Goal: Navigation & Orientation: Find specific page/section

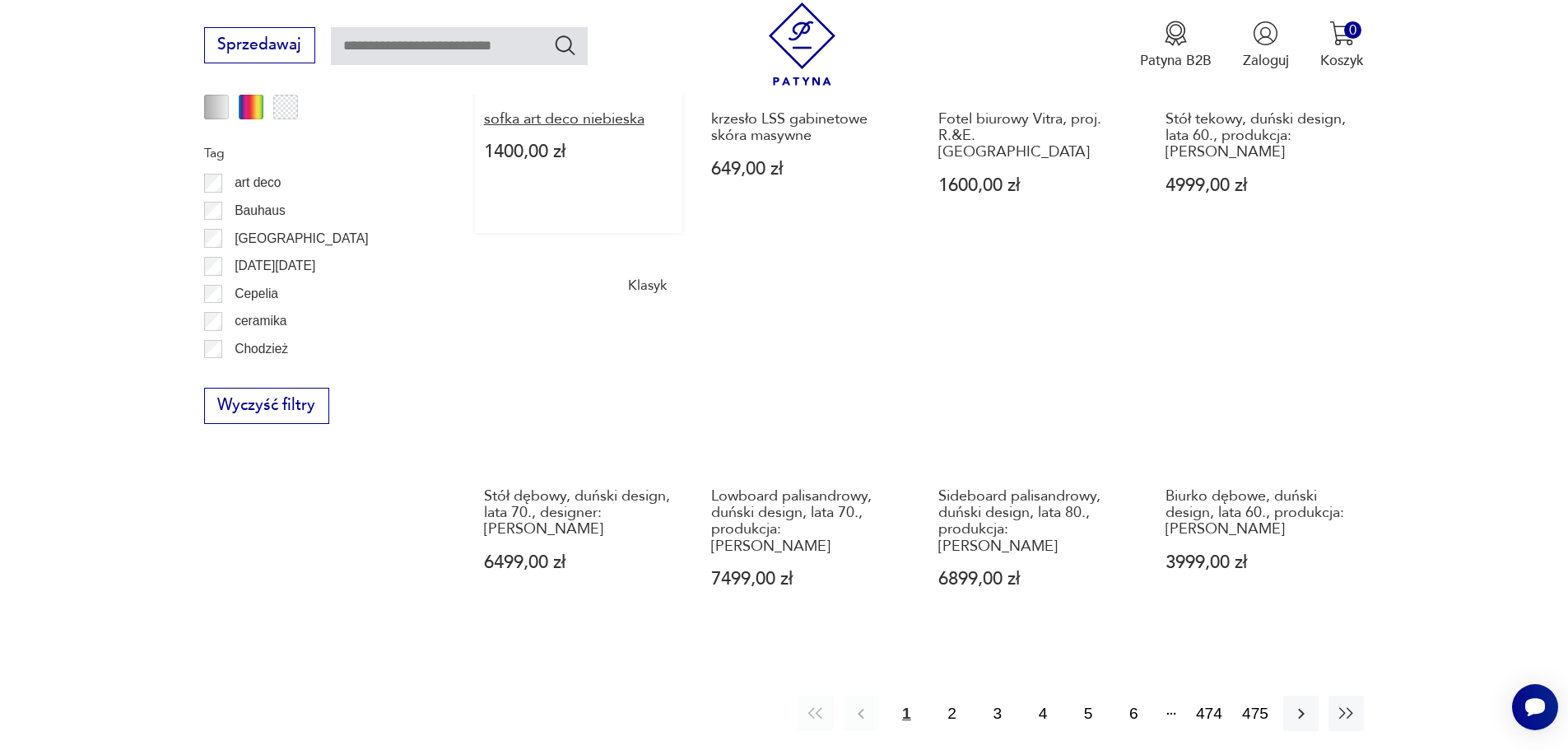
scroll to position [1863, 0]
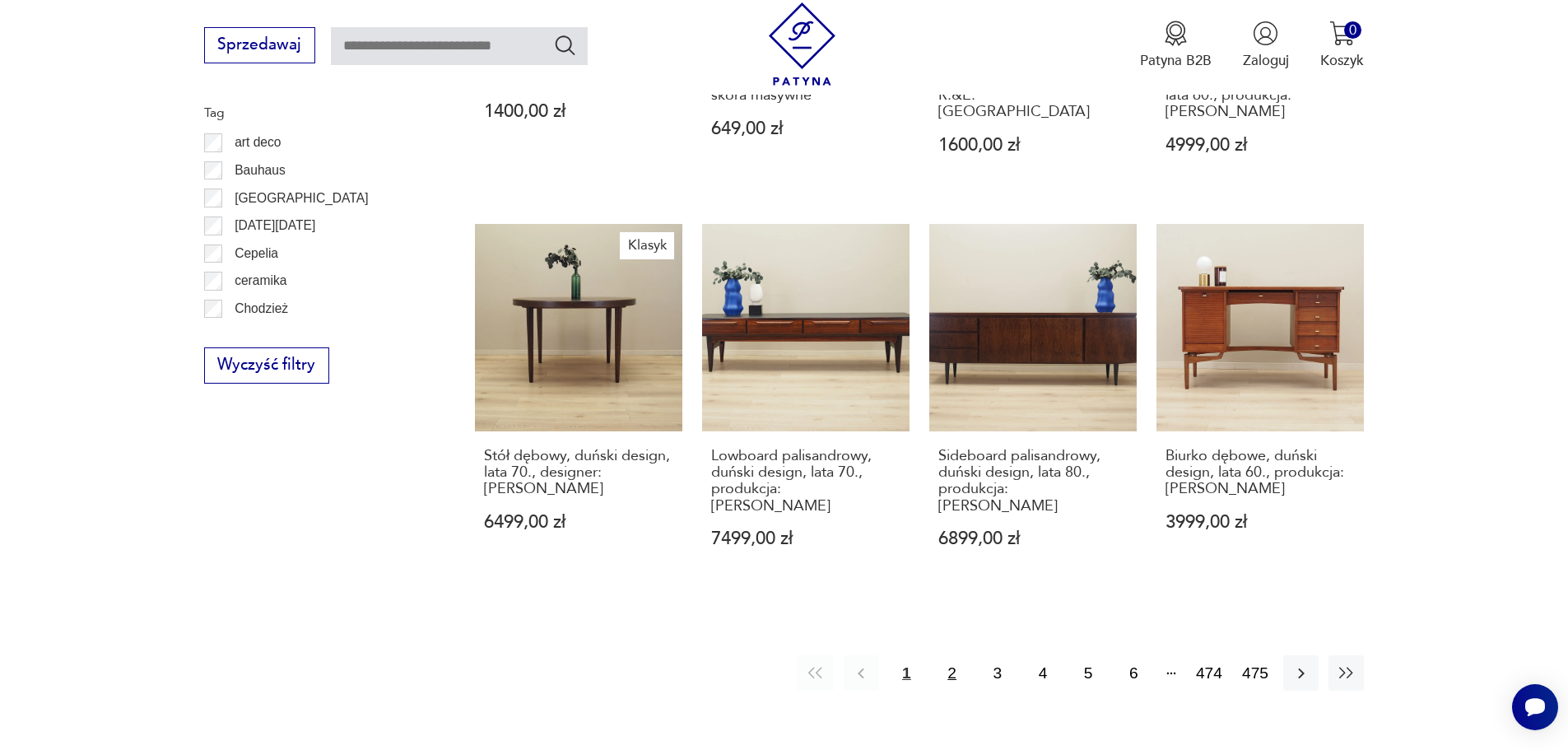
click at [962, 656] on button "2" at bounding box center [952, 673] width 35 height 35
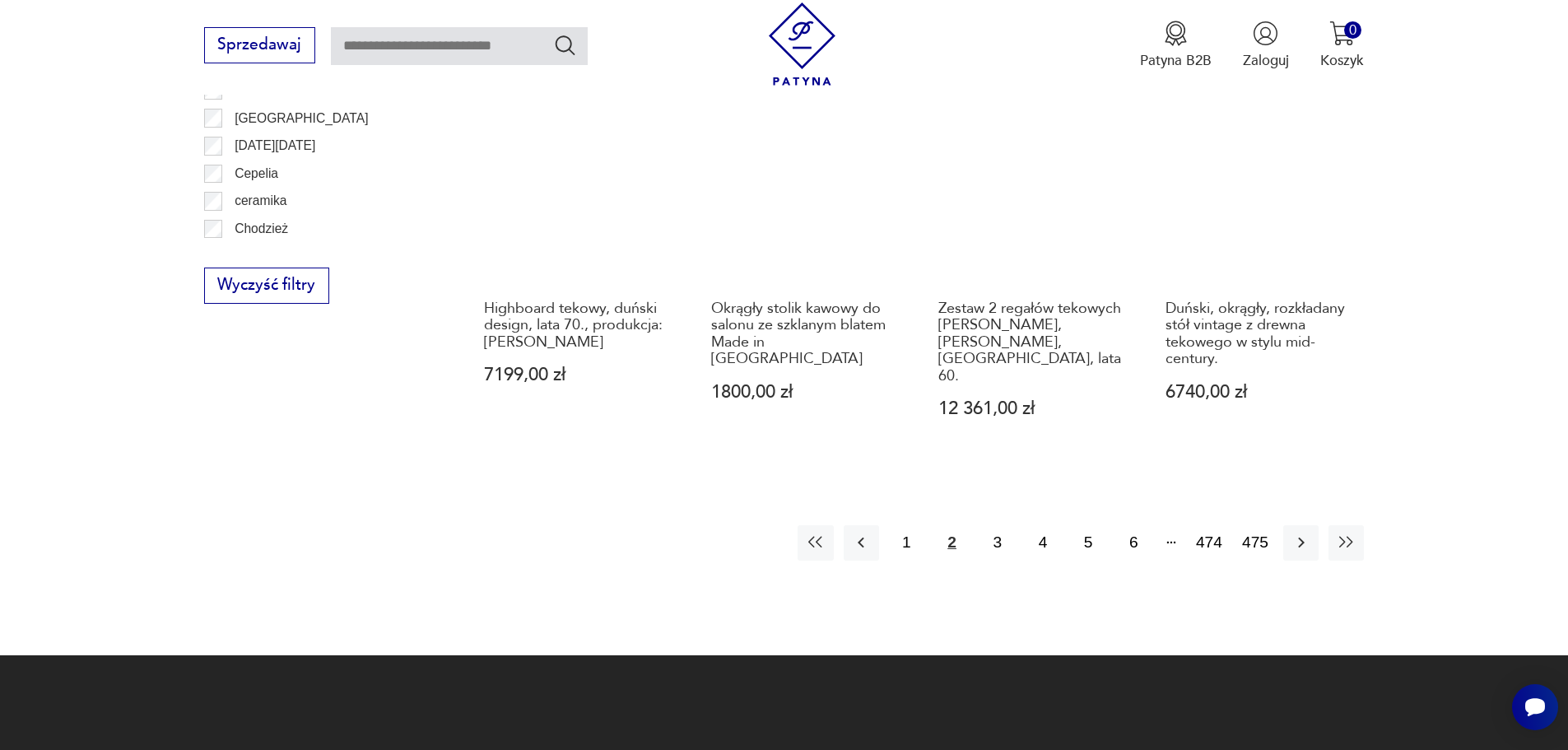
scroll to position [1948, 0]
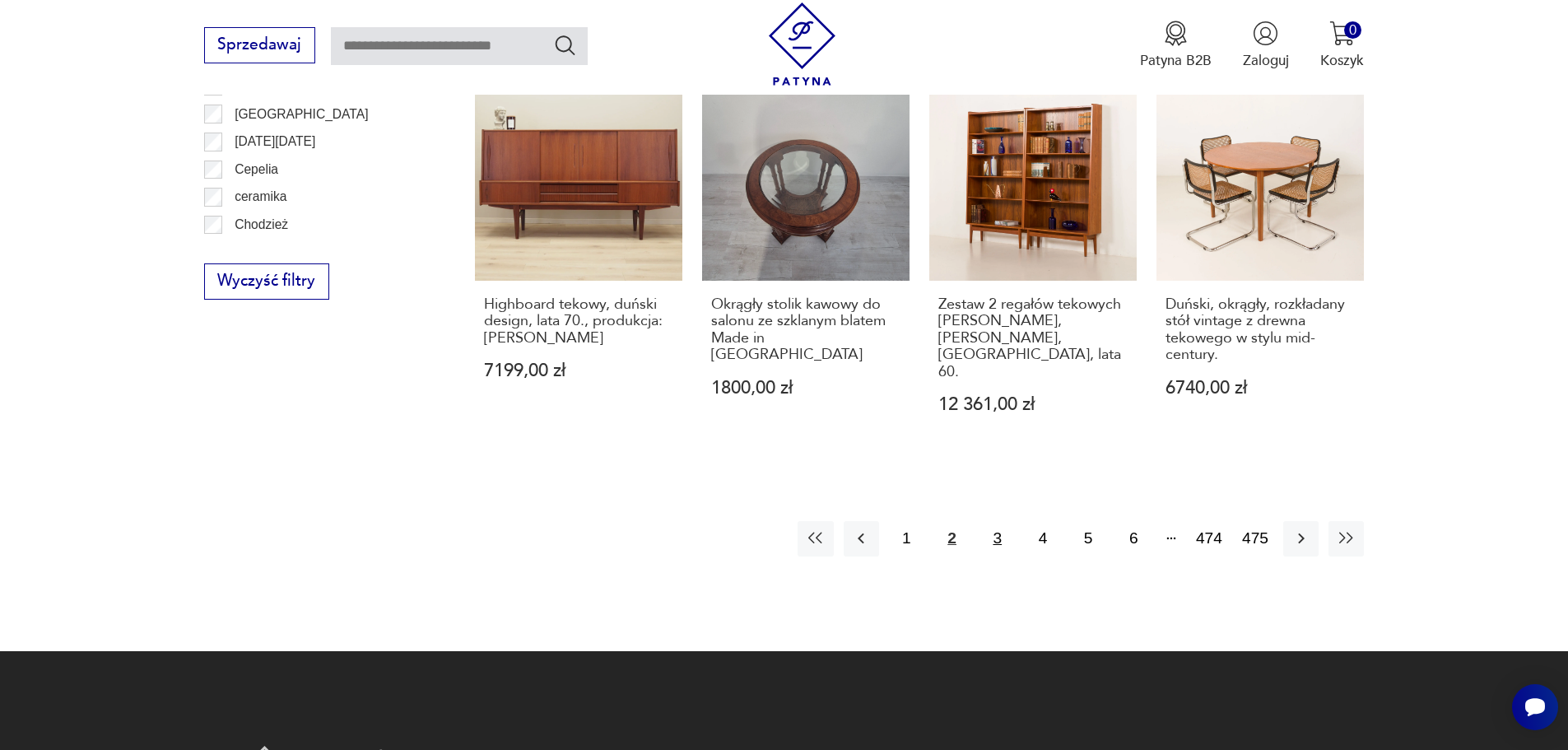
click at [998, 522] on button "3" at bounding box center [998, 539] width 35 height 35
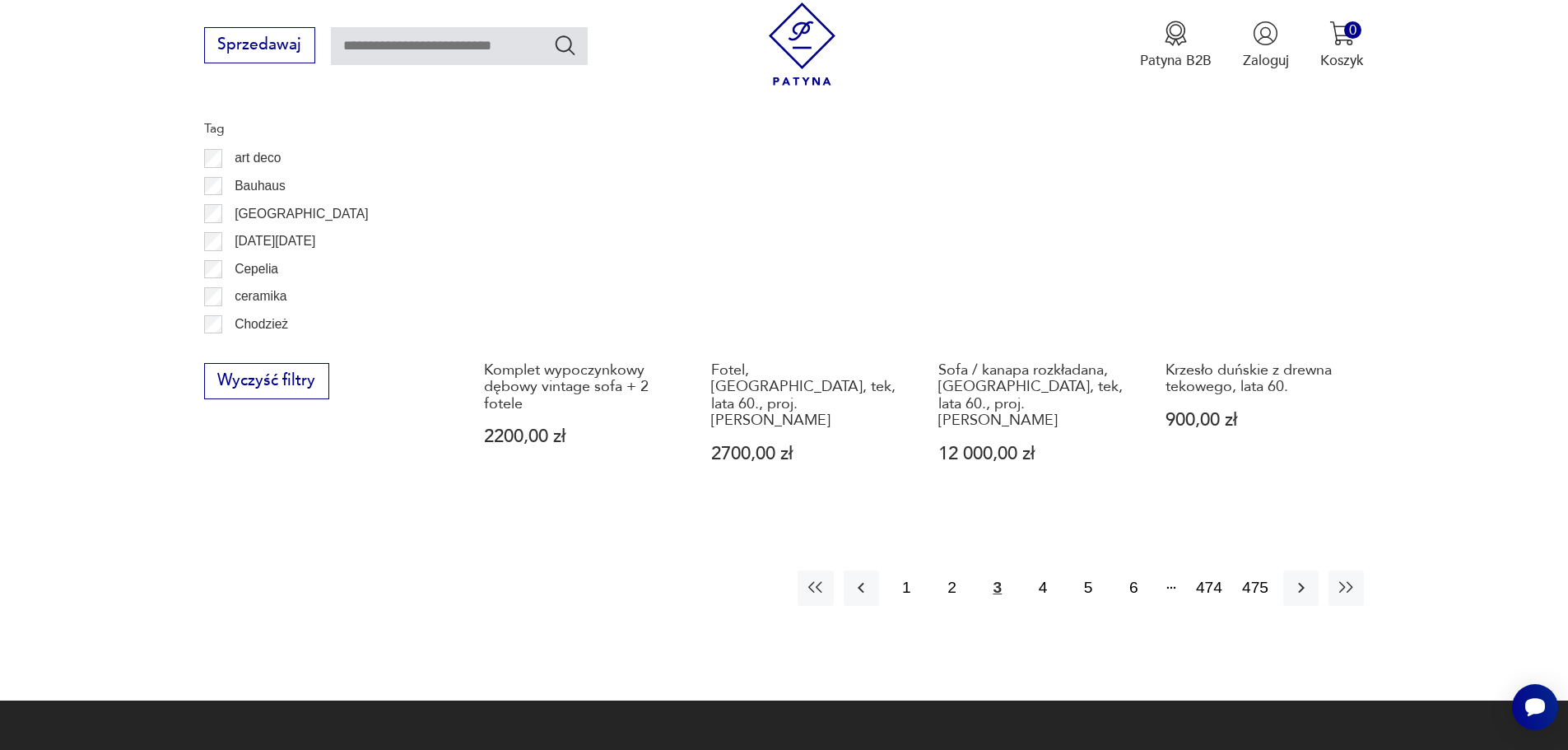
scroll to position [1865, 0]
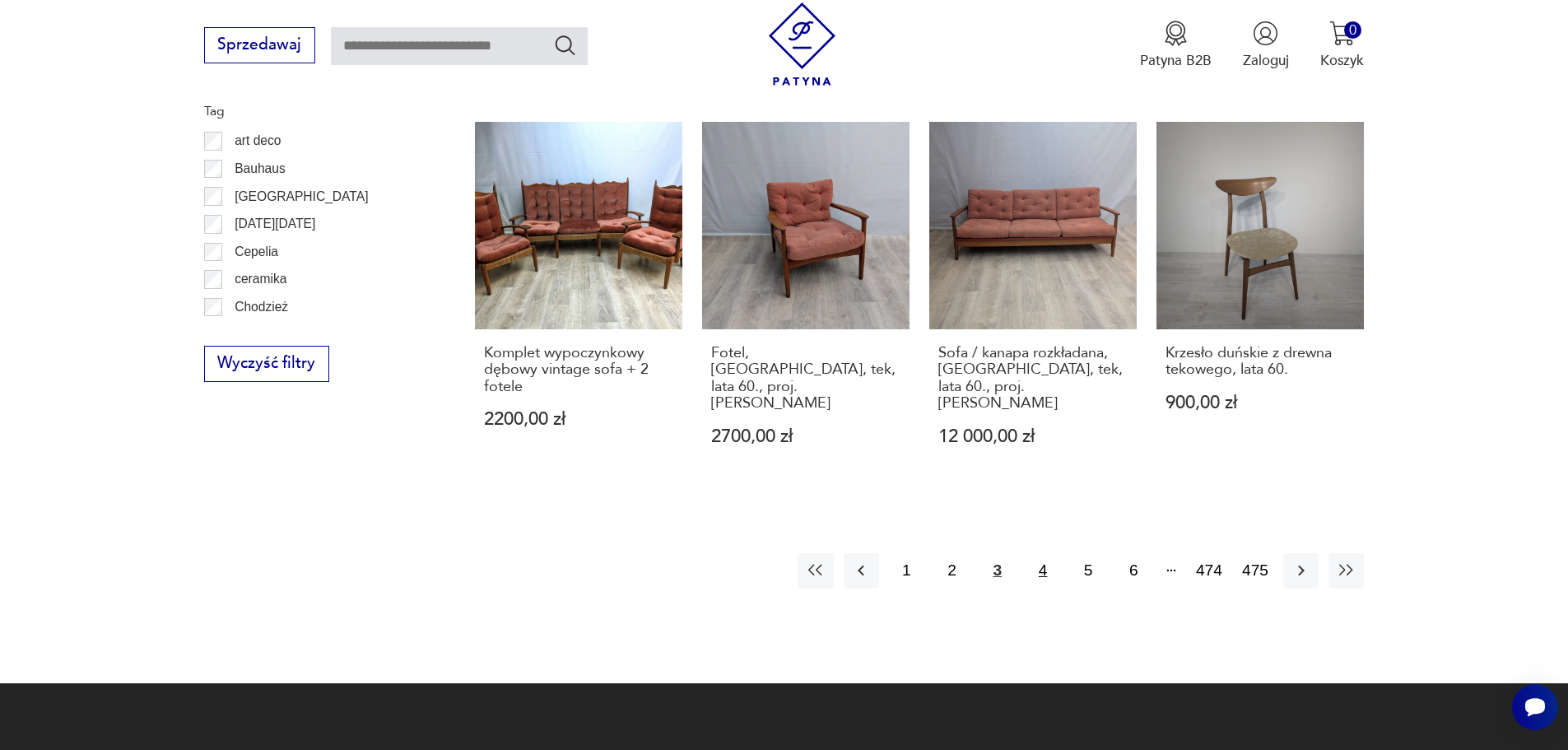
click at [1044, 553] on button "4" at bounding box center [1043, 571] width 35 height 35
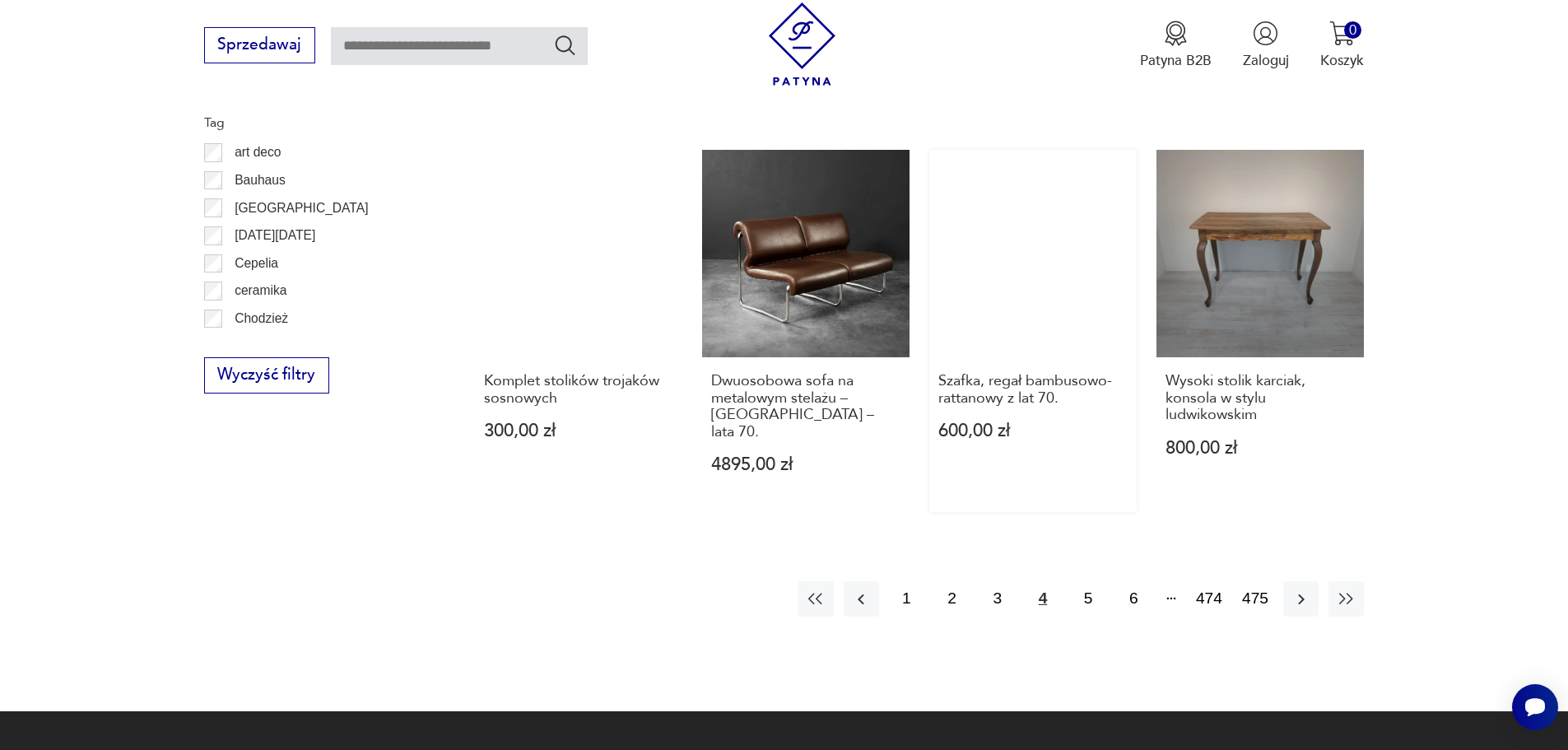
scroll to position [1865, 0]
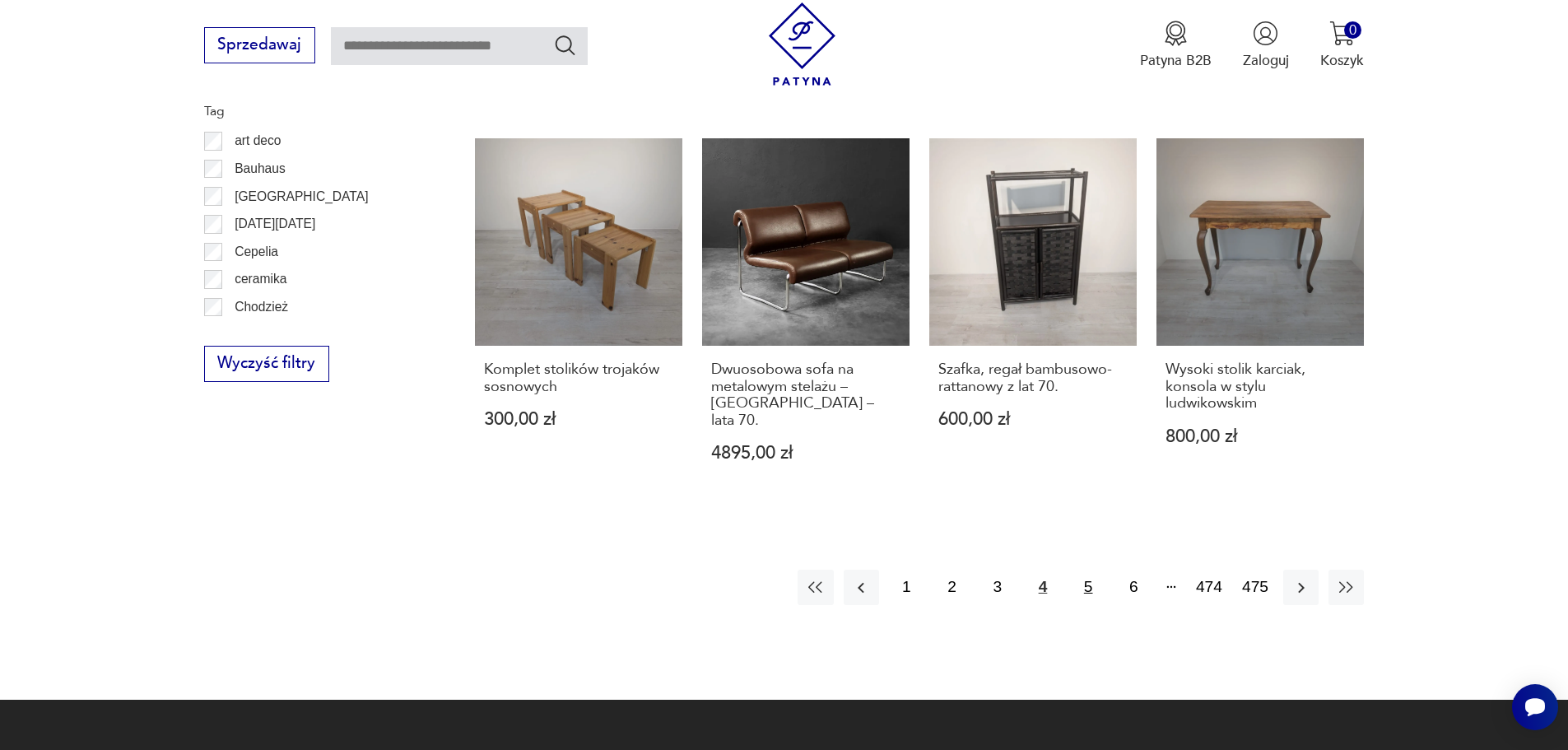
click at [1093, 570] on button "5" at bounding box center [1089, 587] width 35 height 35
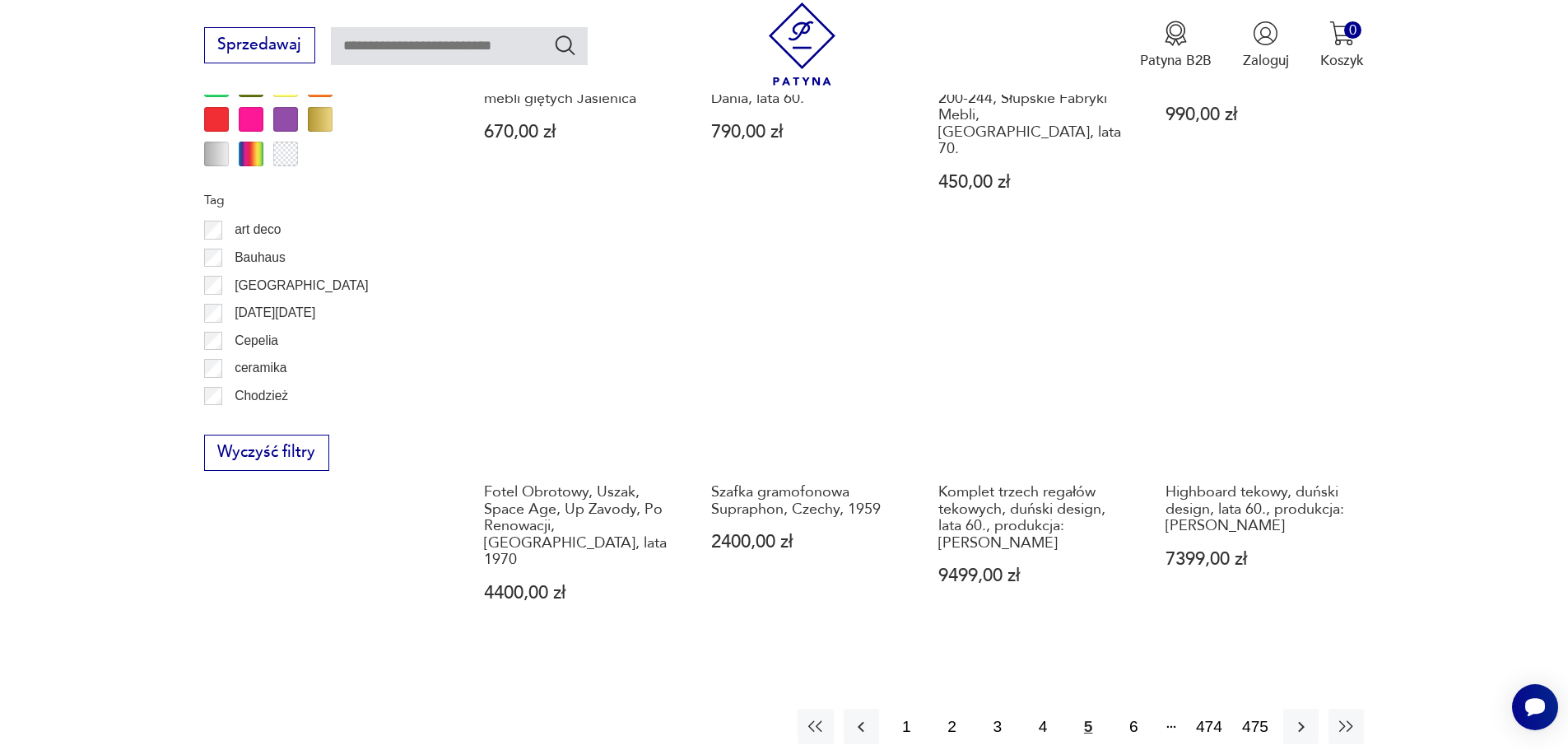
scroll to position [1783, 0]
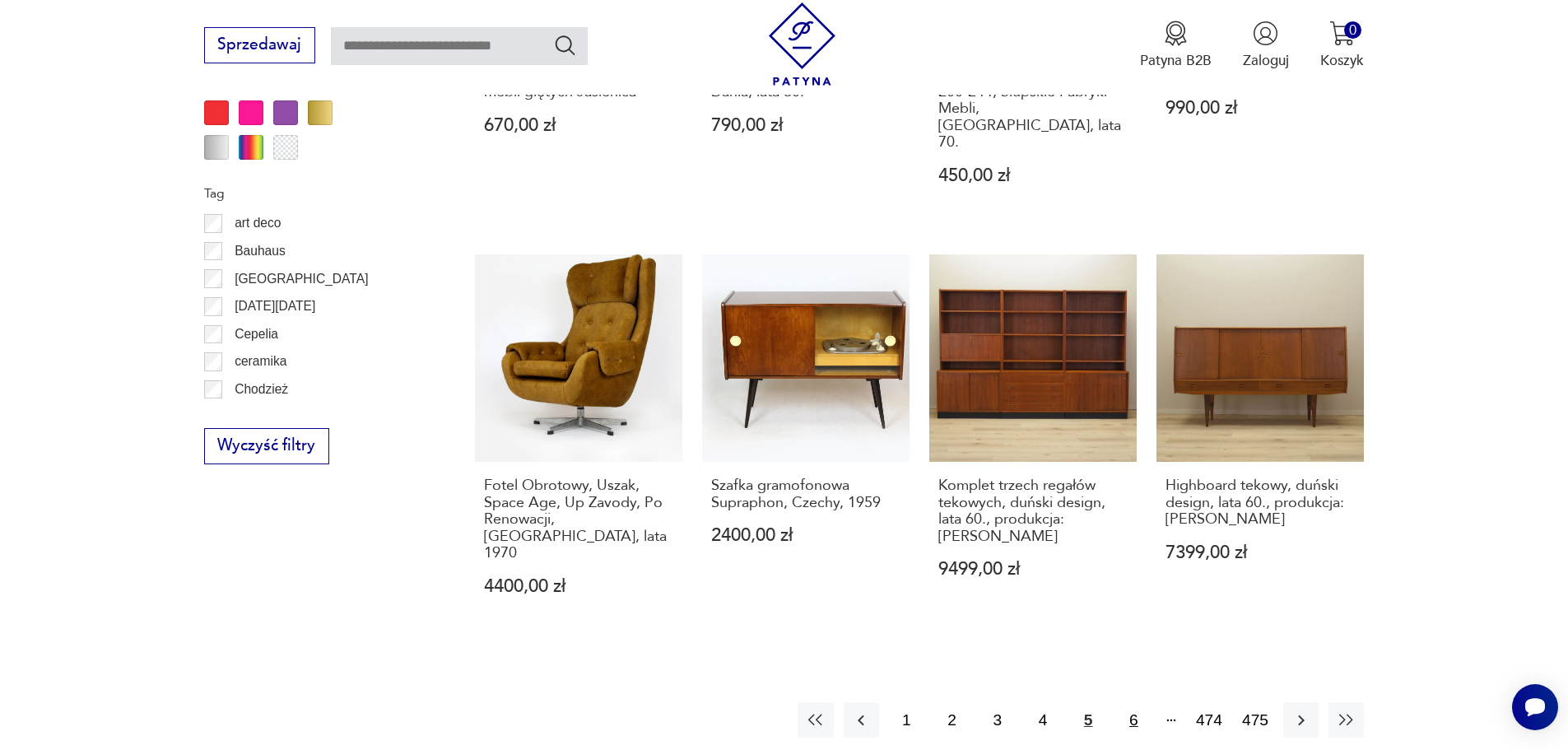
click at [1127, 703] on button "6" at bounding box center [1134, 720] width 35 height 35
click at [1131, 703] on button "7" at bounding box center [1134, 720] width 35 height 35
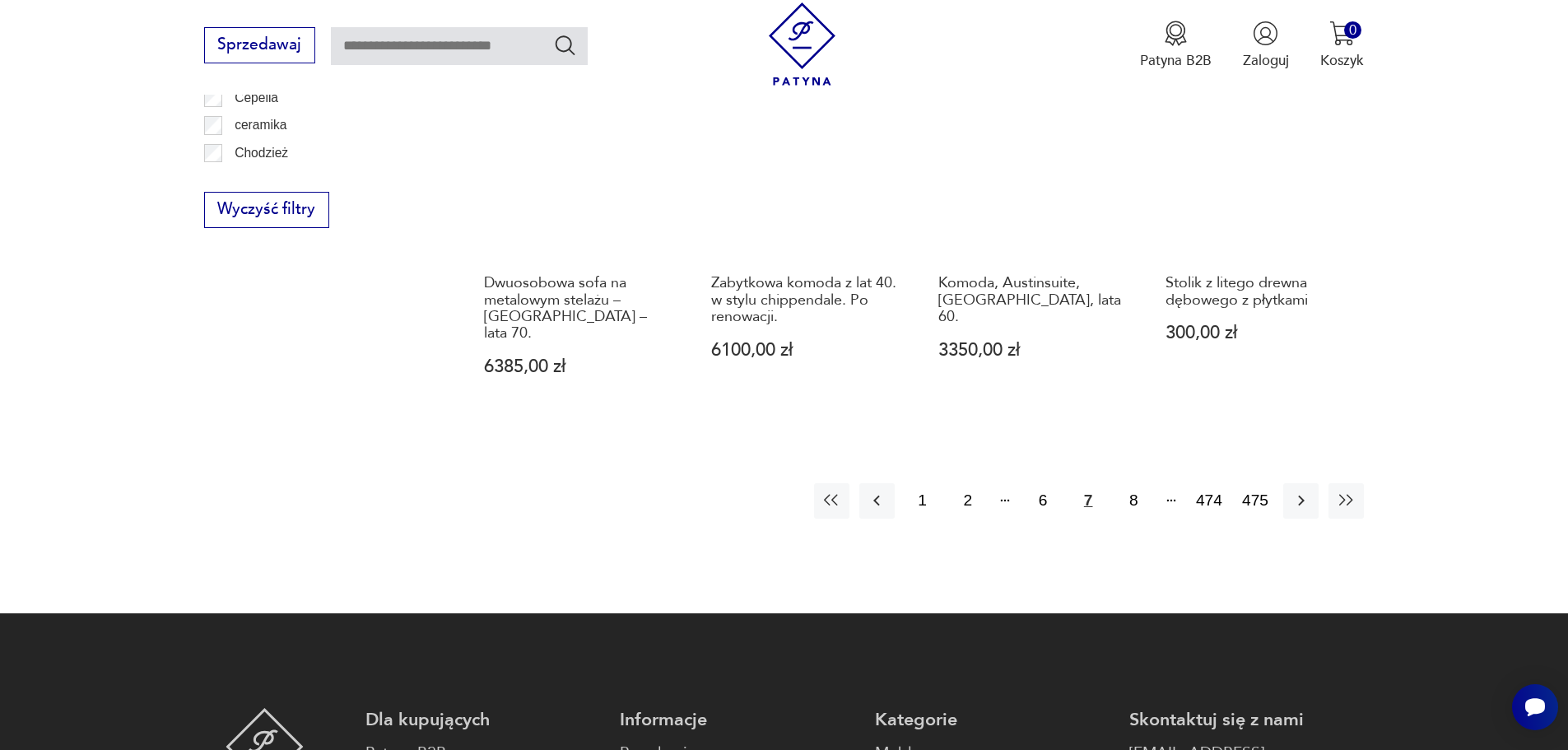
scroll to position [2030, 0]
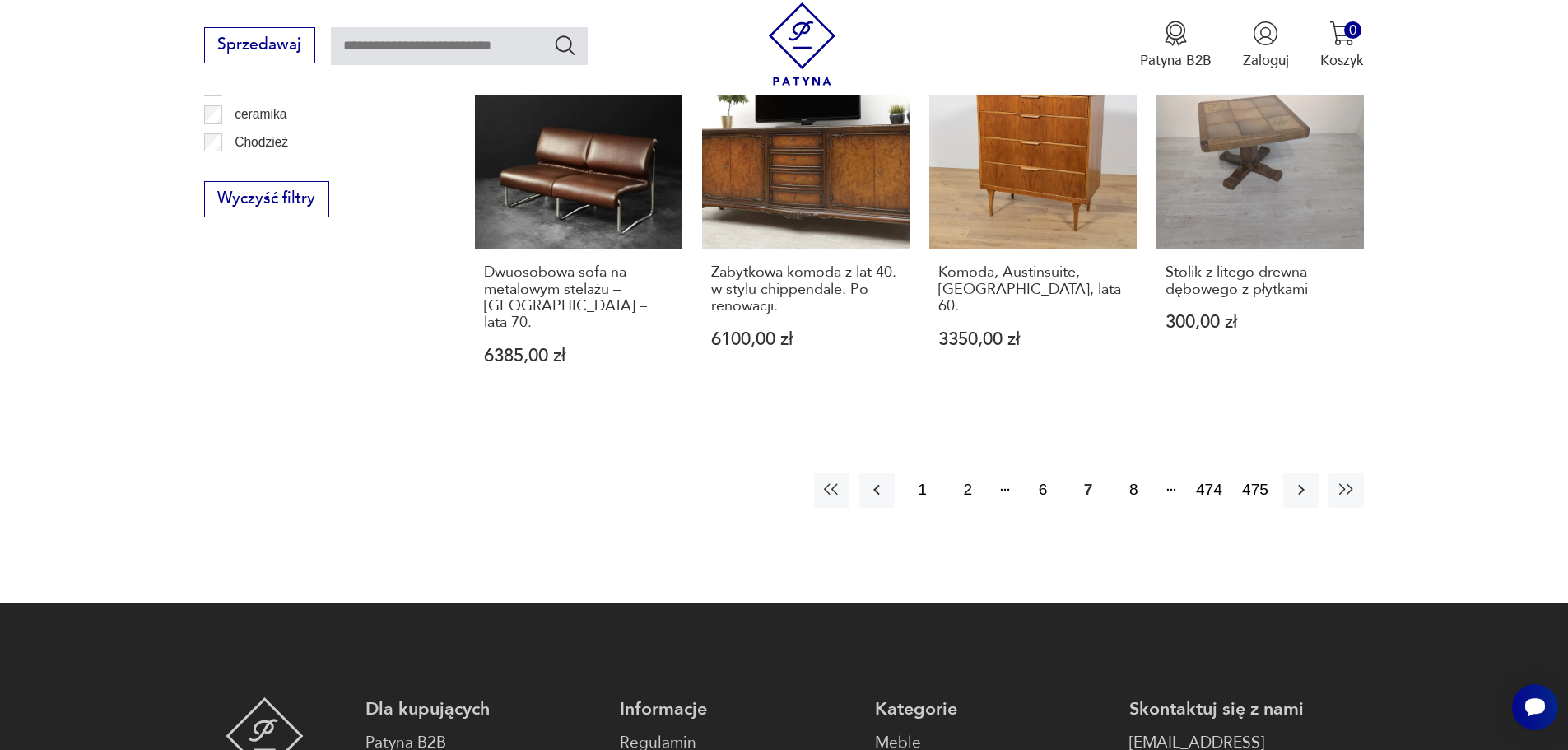
click at [1134, 473] on button "8" at bounding box center [1134, 490] width 35 height 35
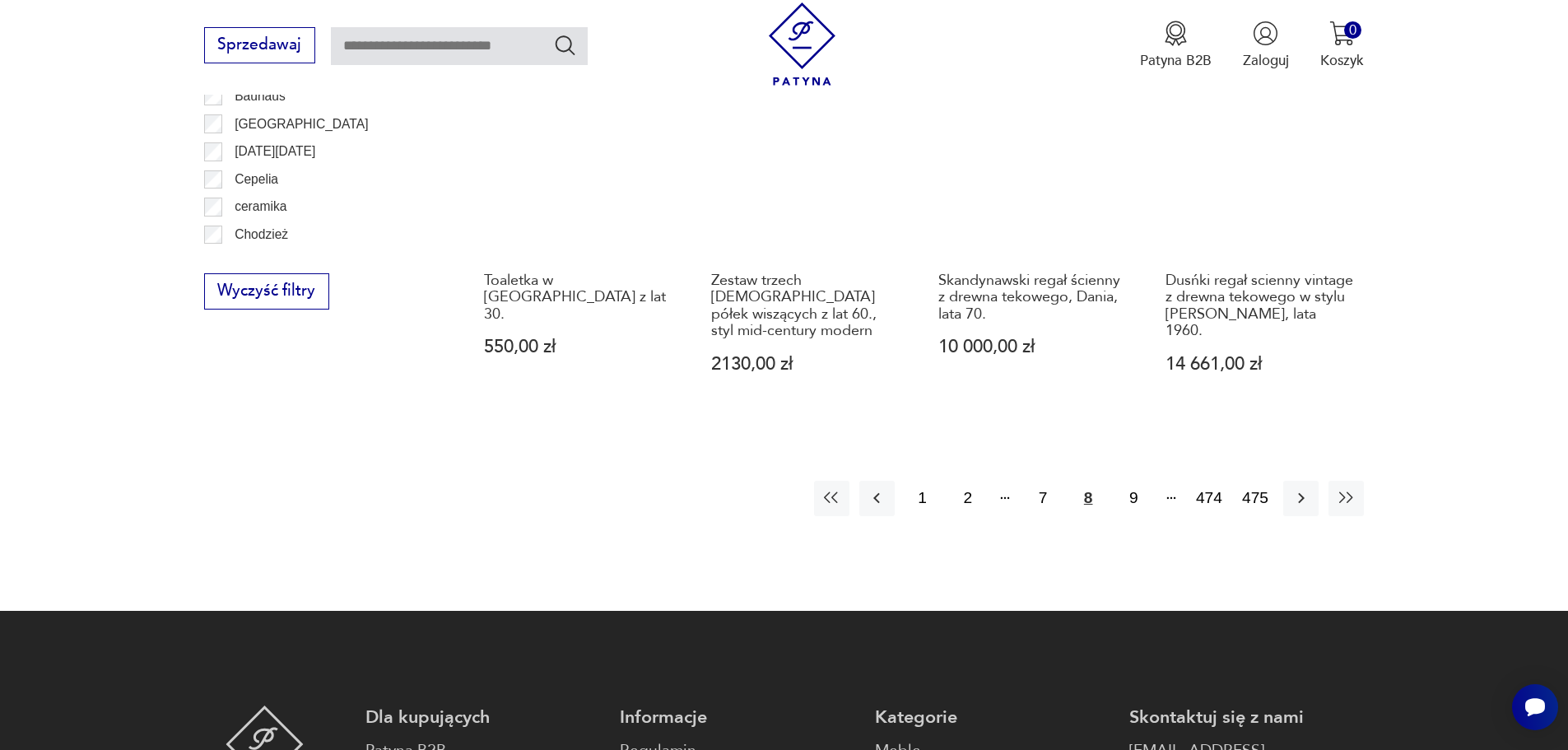
scroll to position [1948, 0]
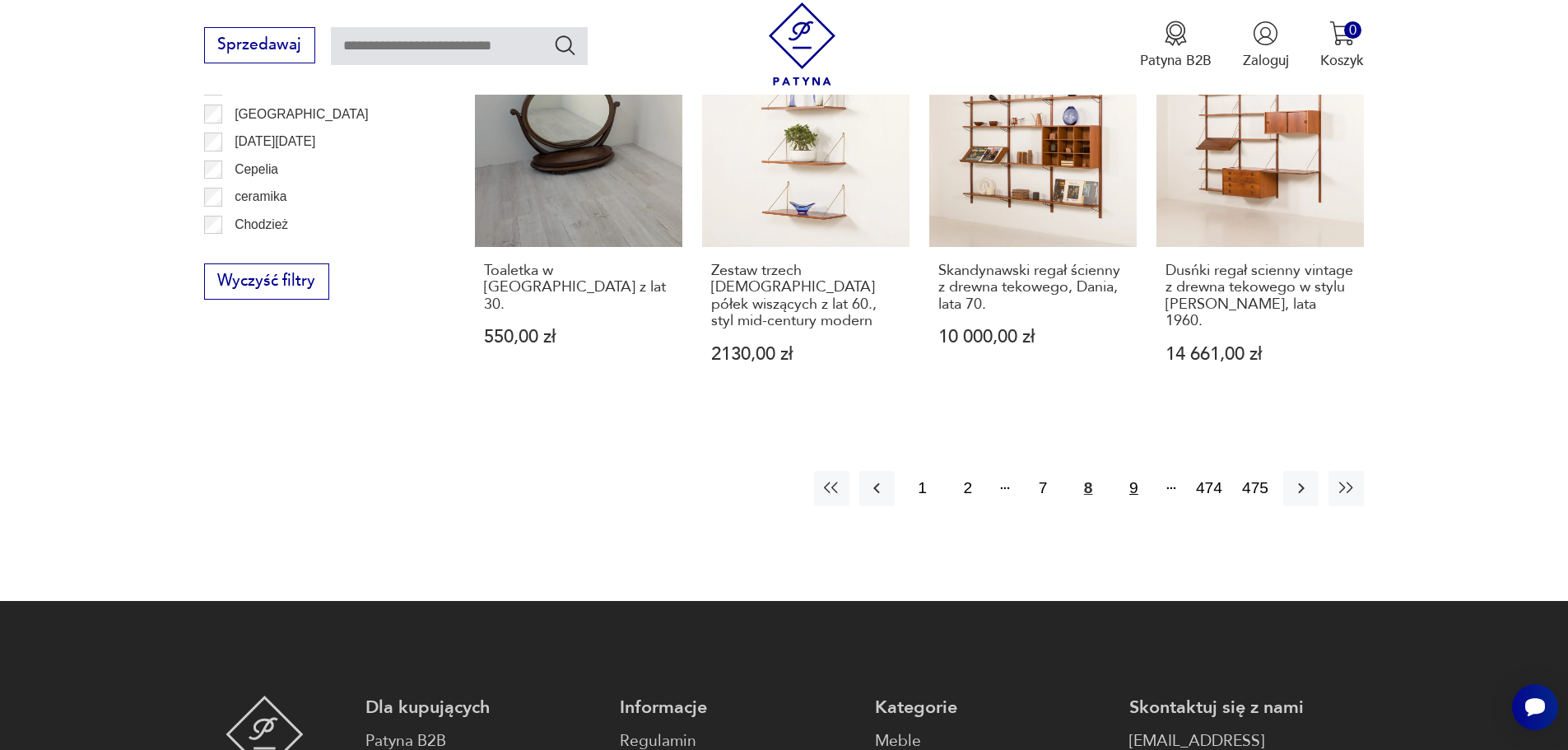
click at [1130, 473] on button "9" at bounding box center [1134, 488] width 35 height 35
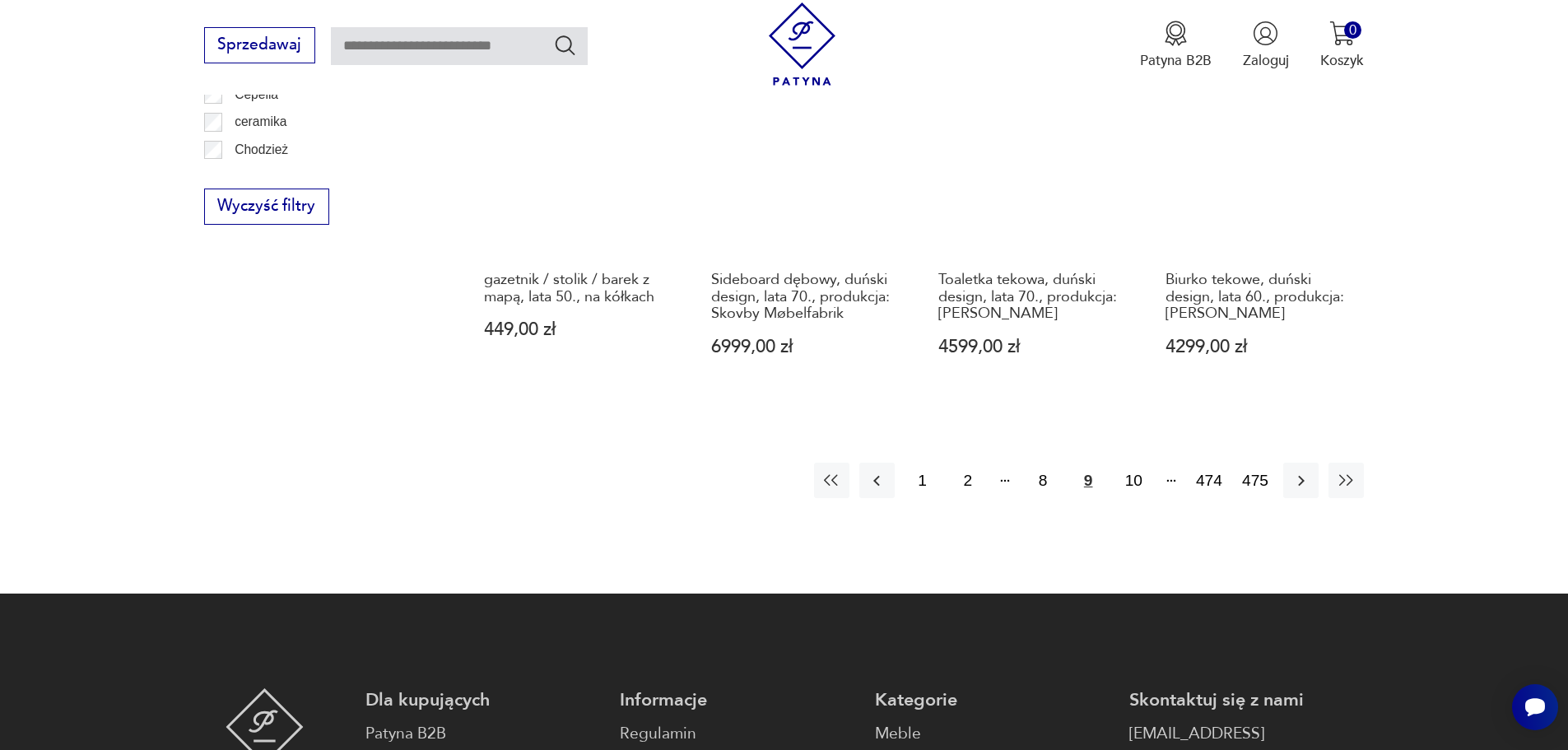
scroll to position [2030, 0]
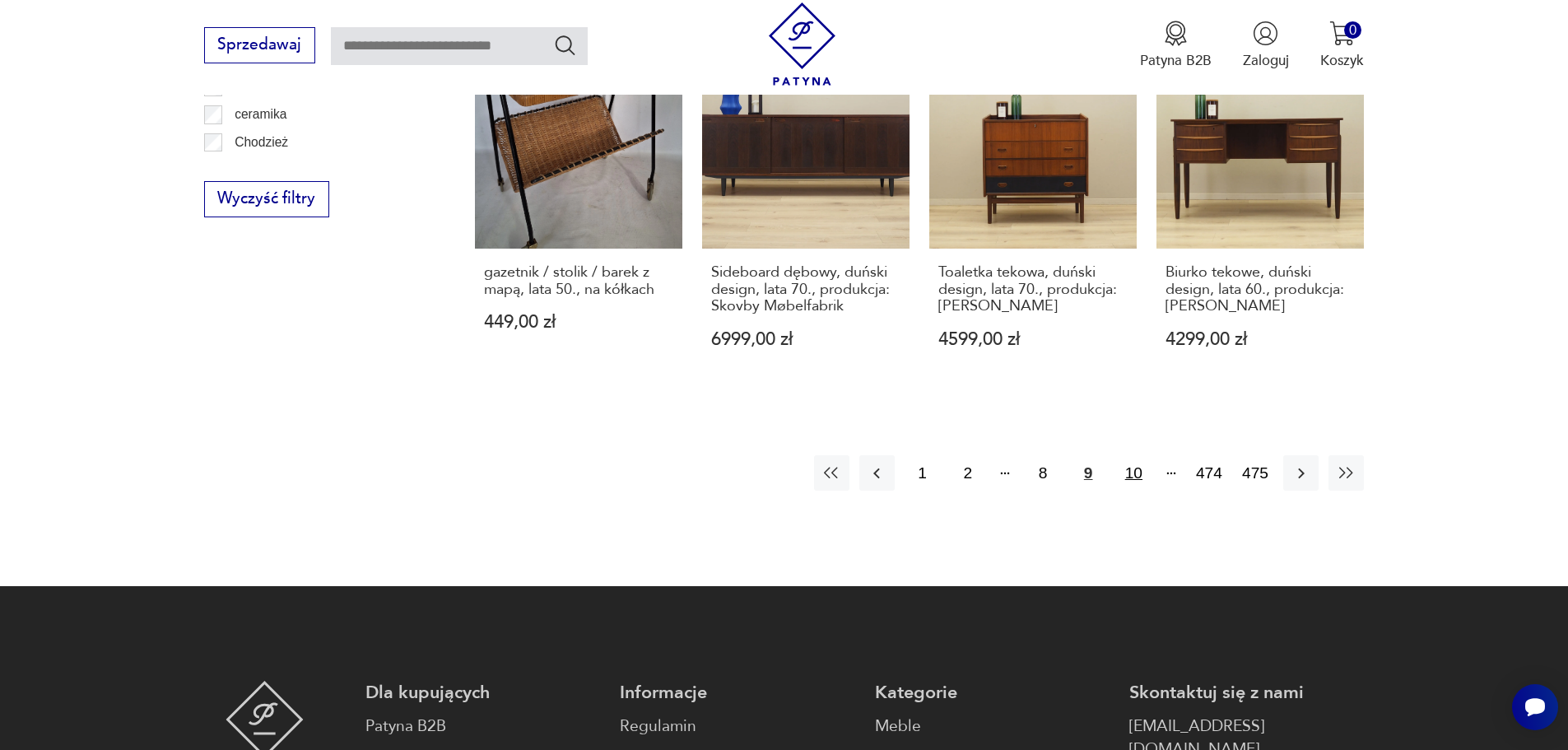
click at [1133, 478] on button "10" at bounding box center [1134, 473] width 35 height 35
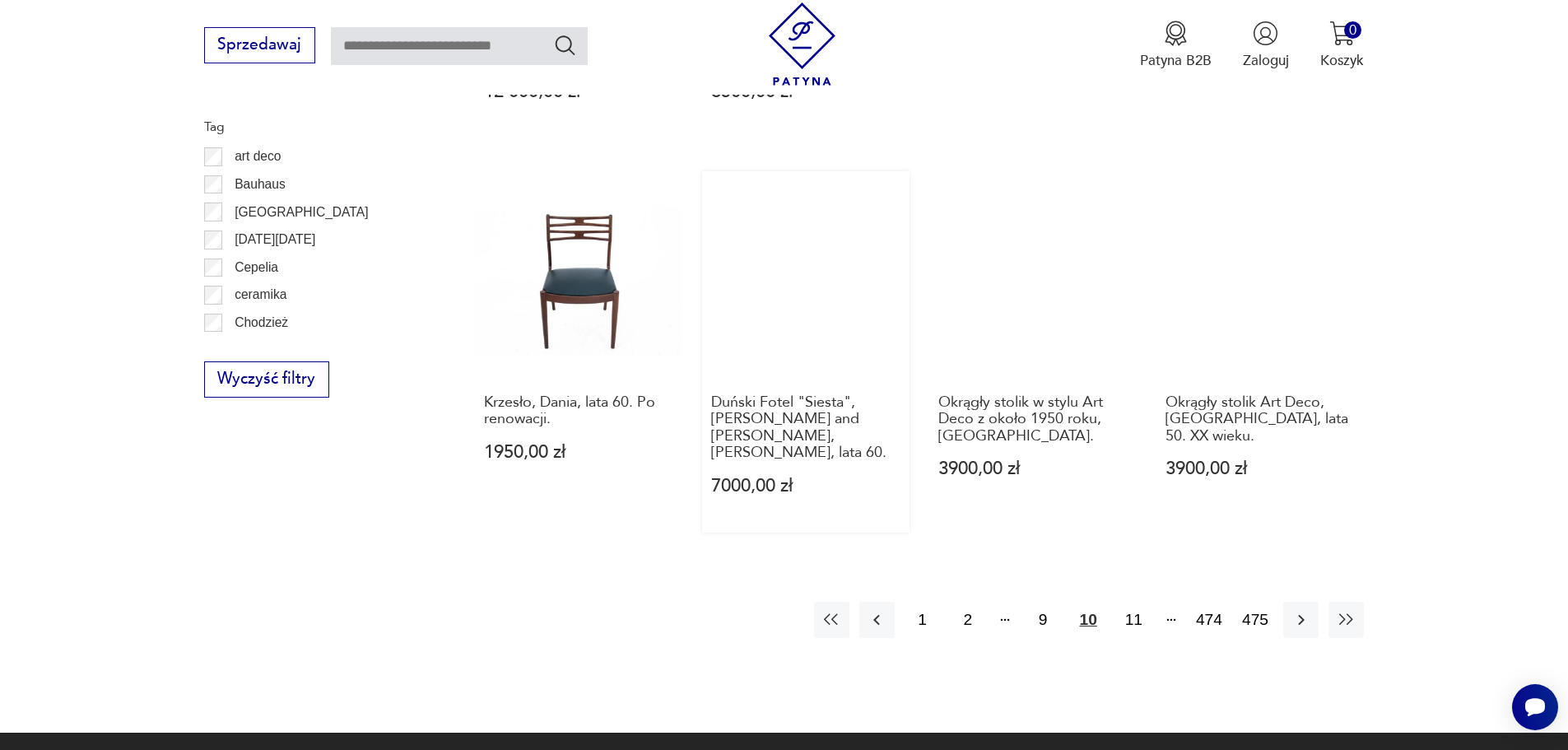
scroll to position [1865, 0]
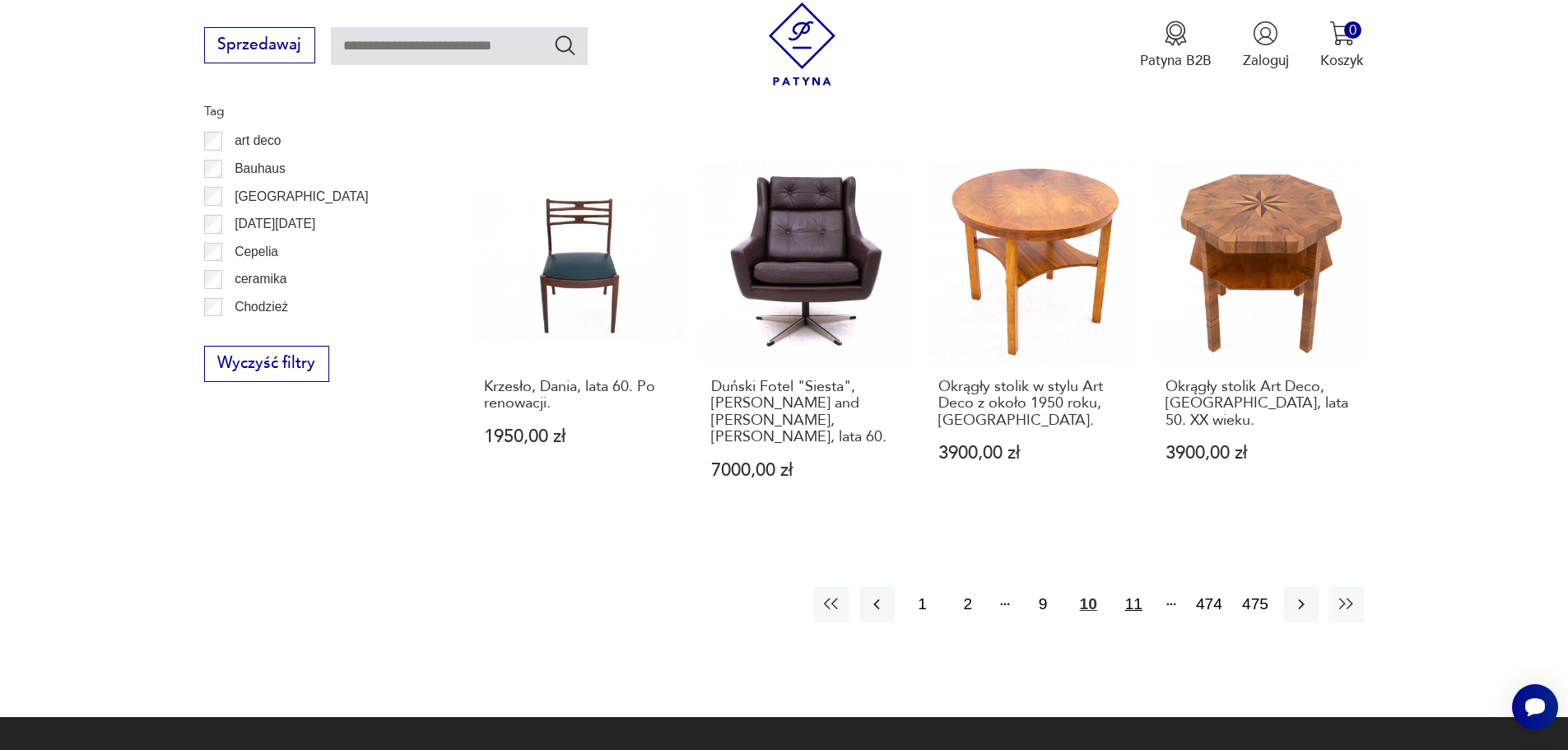
drag, startPoint x: 1133, startPoint y: 558, endPoint x: 1124, endPoint y: 558, distance: 9.0
click at [1131, 586] on button "11" at bounding box center [1134, 604] width 35 height 35
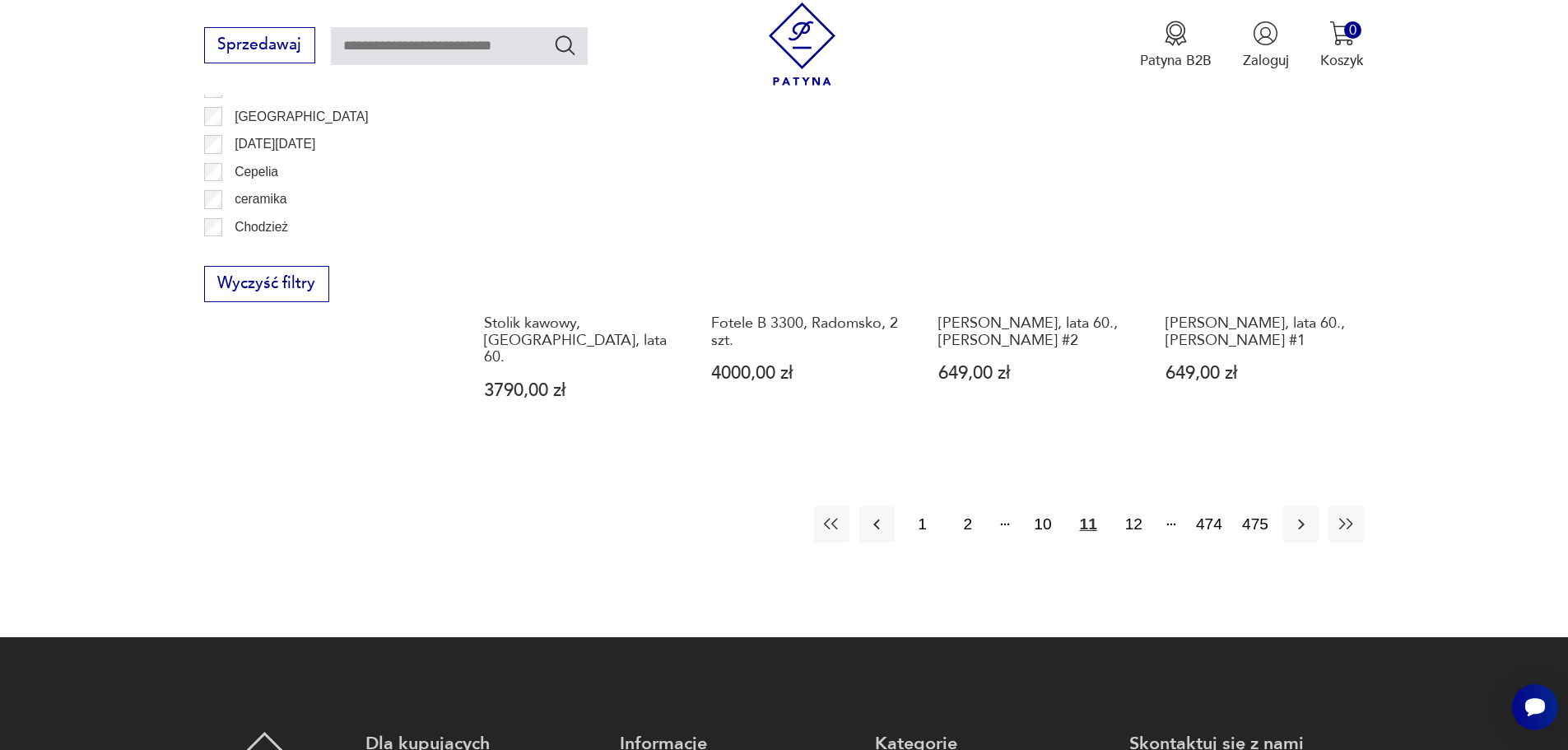
scroll to position [1948, 0]
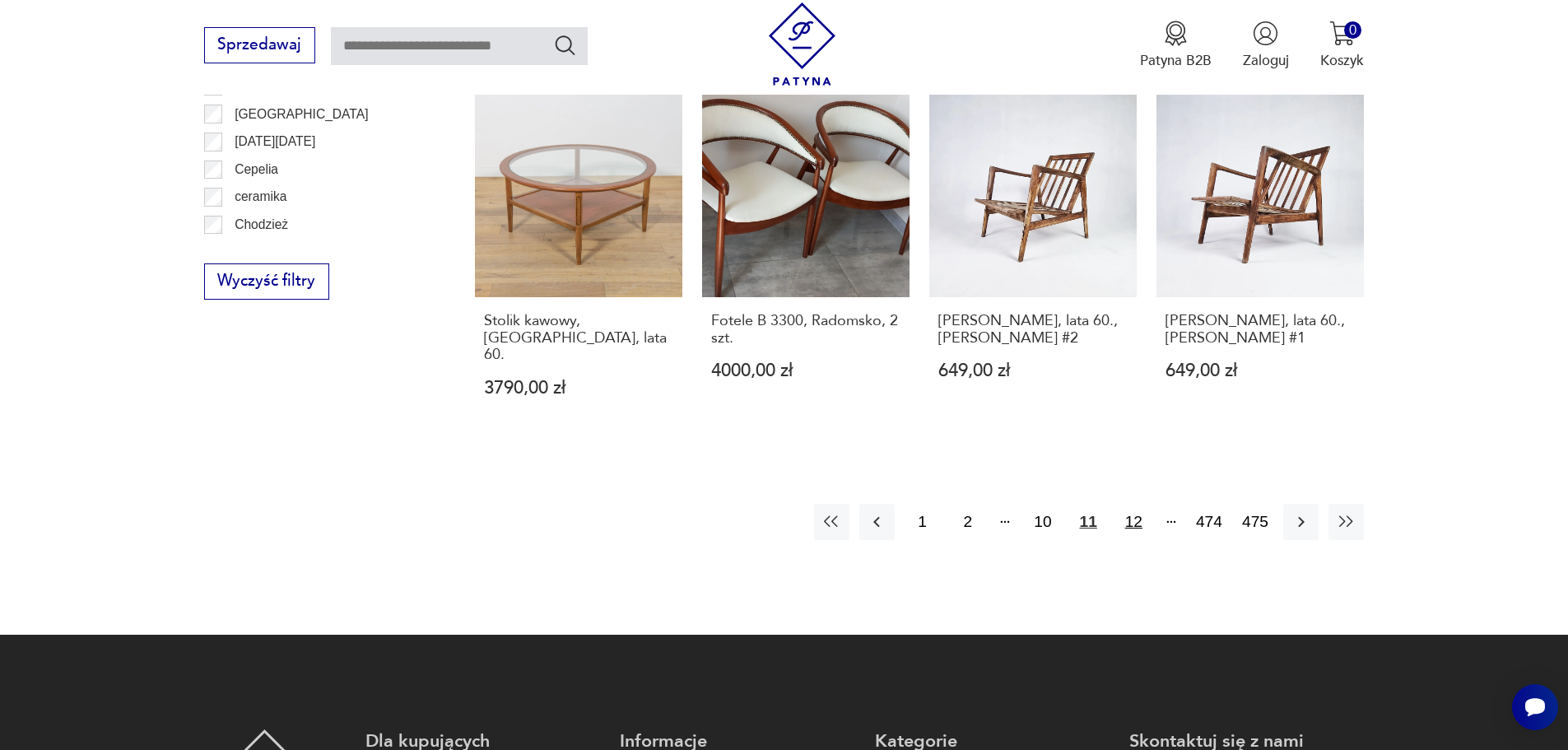
click at [1146, 504] on button "12" at bounding box center [1134, 522] width 35 height 35
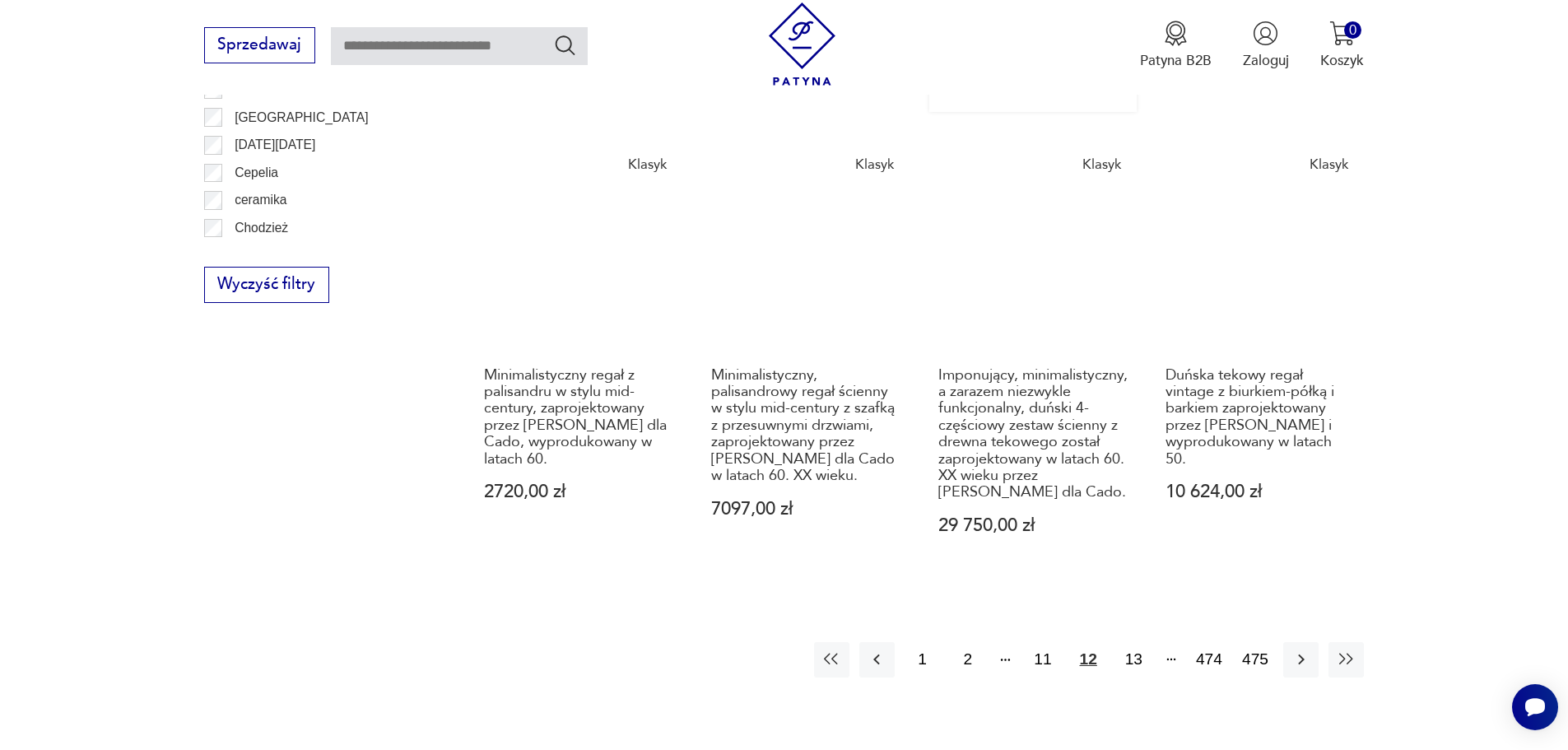
scroll to position [1948, 0]
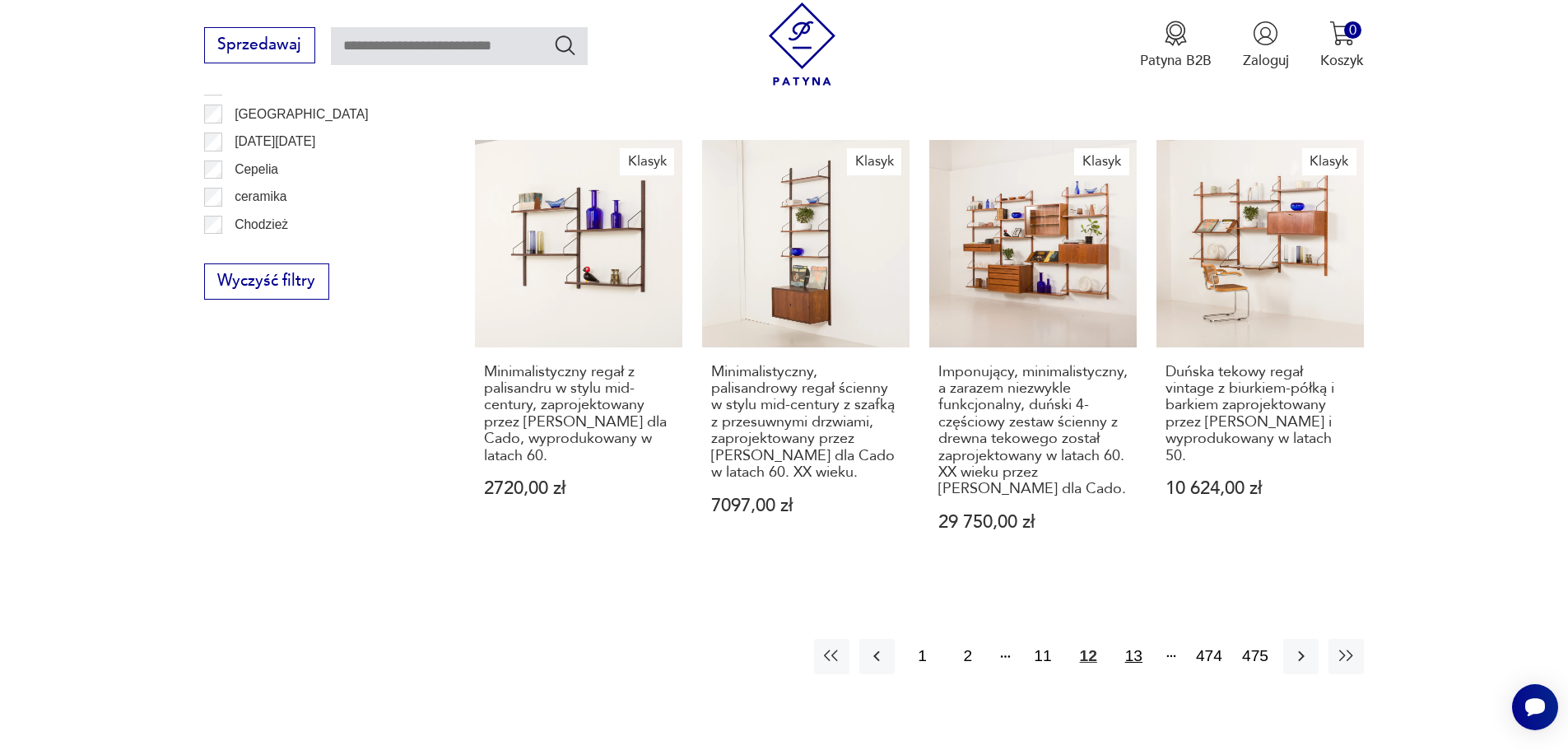
drag, startPoint x: 1132, startPoint y: 621, endPoint x: 1119, endPoint y: 616, distance: 13.9
click at [1127, 639] on button "13" at bounding box center [1134, 657] width 35 height 35
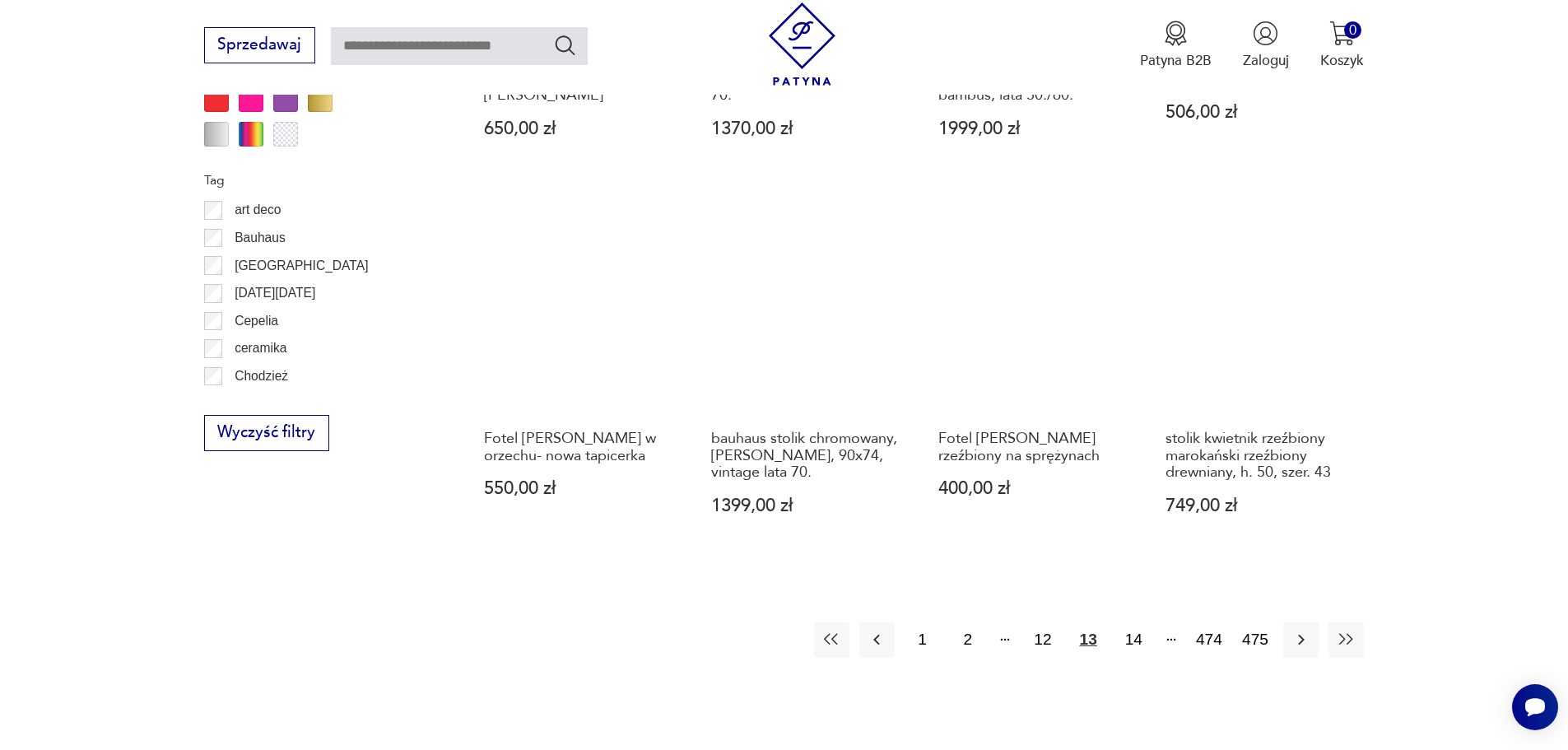
scroll to position [1948, 0]
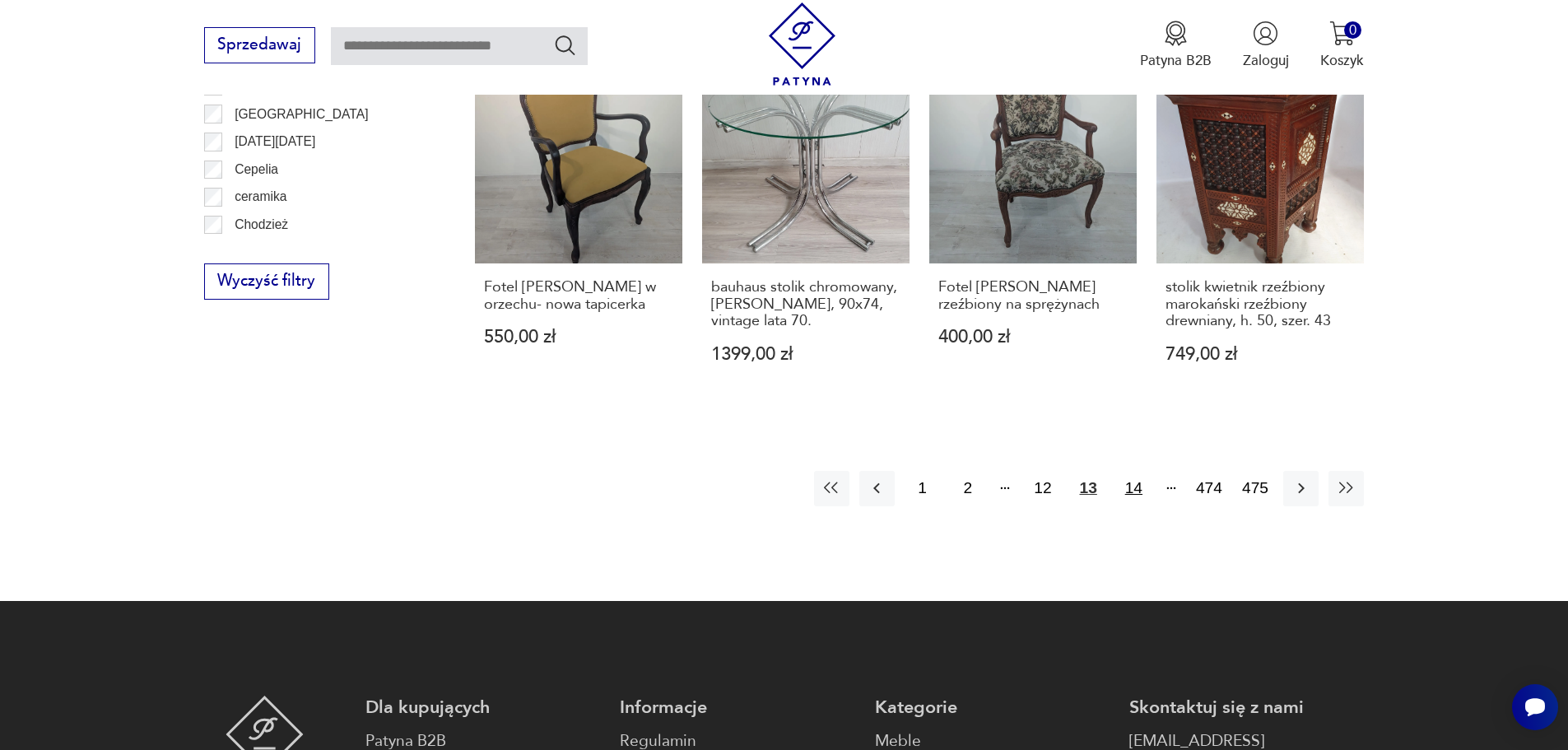
click at [1139, 498] on button "14" at bounding box center [1134, 488] width 35 height 35
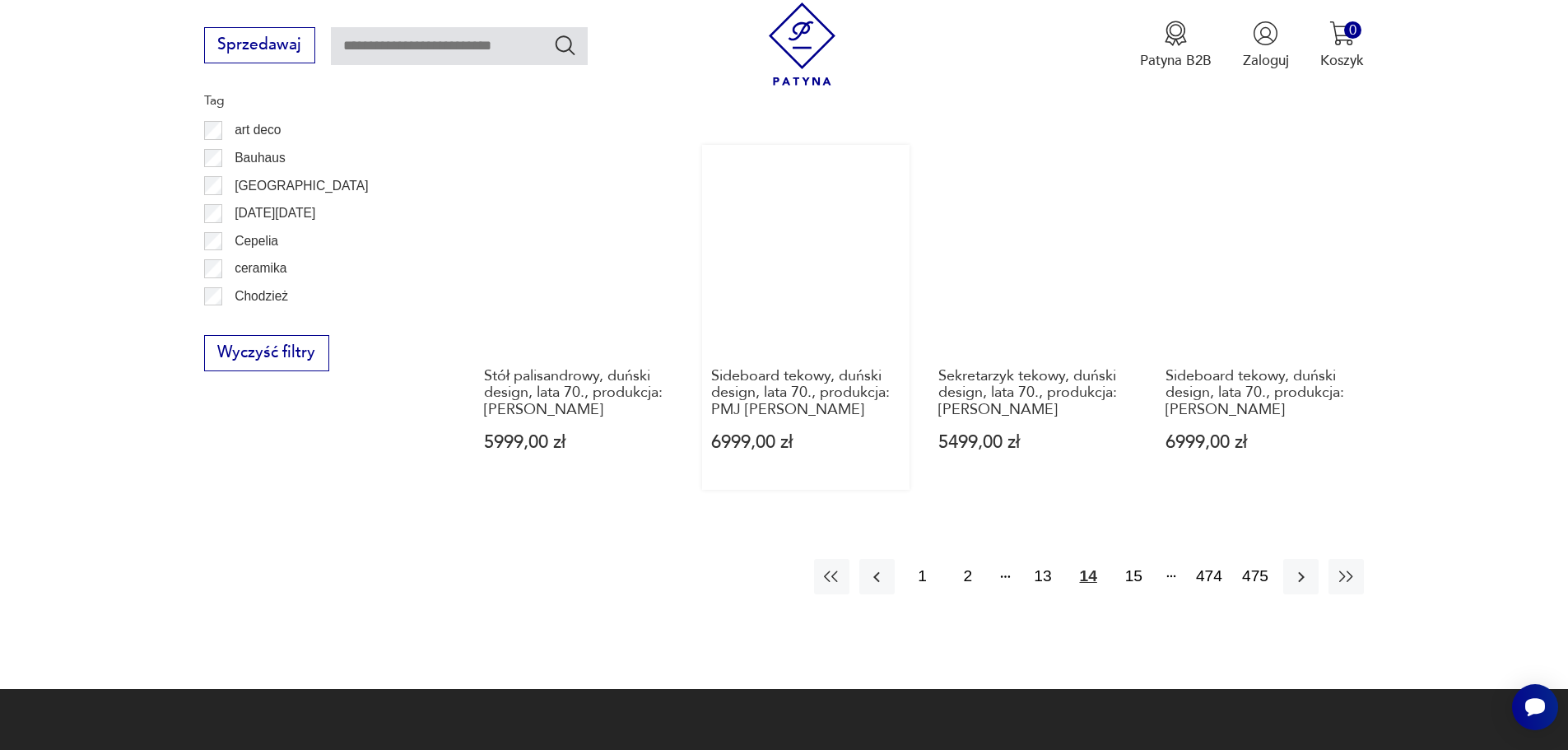
scroll to position [1865, 0]
